Goal: Task Accomplishment & Management: Manage account settings

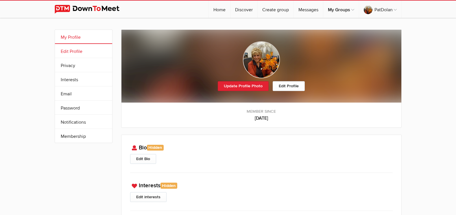
click at [71, 53] on link "Edit Profile" at bounding box center [83, 51] width 57 height 14
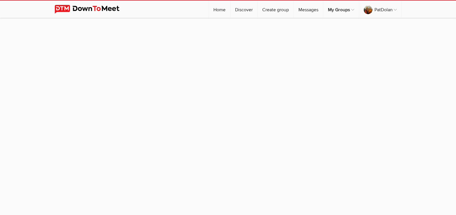
select select
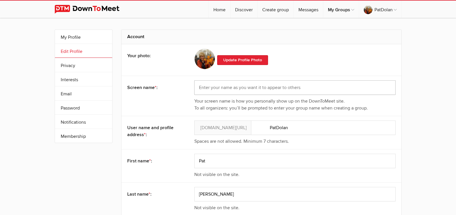
click at [213, 85] on input "text" at bounding box center [294, 87] width 201 height 14
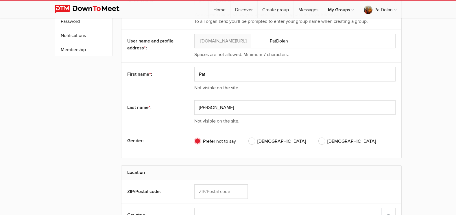
scroll to position [116, 0]
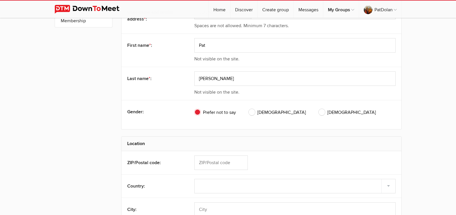
type input "[PERSON_NAME]"
click at [319, 115] on span "[DEMOGRAPHIC_DATA]" at bounding box center [347, 112] width 57 height 7
click at [319, 109] on input "[DEMOGRAPHIC_DATA]" at bounding box center [319, 109] width 0 height 0
radio input "true"
click at [209, 163] on input "text" at bounding box center [221, 163] width 54 height 14
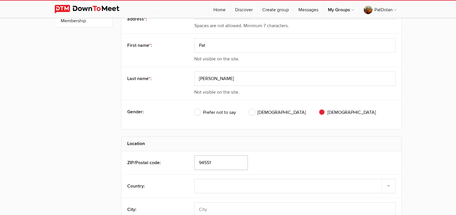
scroll to position [145, 0]
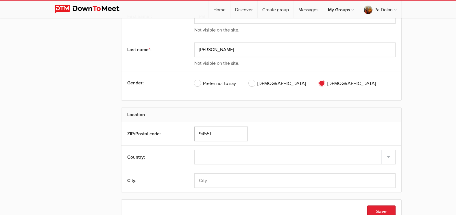
type input "94551"
click at [211, 154] on select "Select country [GEOGRAPHIC_DATA] –––––––––– [GEOGRAPHIC_DATA] [GEOGRAPHIC_DATA]…" at bounding box center [294, 157] width 201 height 14
select select "[GEOGRAPHIC_DATA]"
click at [194, 150] on select "Select country [GEOGRAPHIC_DATA] –––––––––– [GEOGRAPHIC_DATA] [GEOGRAPHIC_DATA]…" at bounding box center [294, 157] width 201 height 14
click at [208, 179] on select "[US_STATE] [US_STATE] [US_STATE] [US_STATE] [US_STATE] Armed Forces Americas Ar…" at bounding box center [294, 181] width 201 height 14
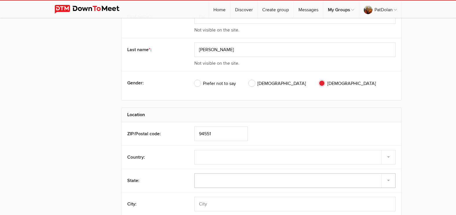
select select "CA"
click at [194, 174] on select "[US_STATE] [US_STATE] [US_STATE] [US_STATE] [US_STATE] Armed Forces Americas Ar…" at bounding box center [294, 181] width 201 height 14
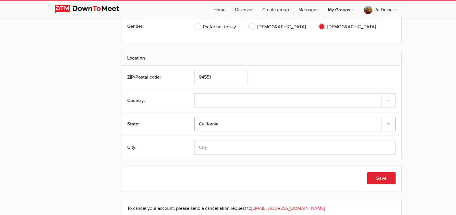
scroll to position [203, 0]
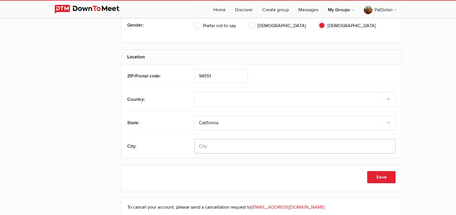
click at [213, 148] on input "text" at bounding box center [294, 146] width 201 height 14
type input "Livermore"
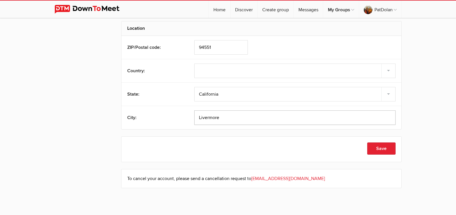
scroll to position [231, 0]
click at [388, 148] on button "Save" at bounding box center [381, 148] width 28 height 12
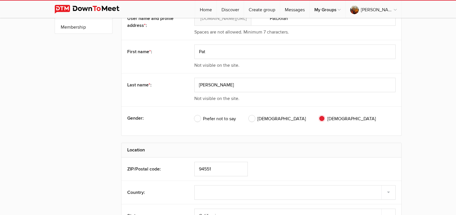
scroll to position [0, 0]
